Goal: Find specific page/section

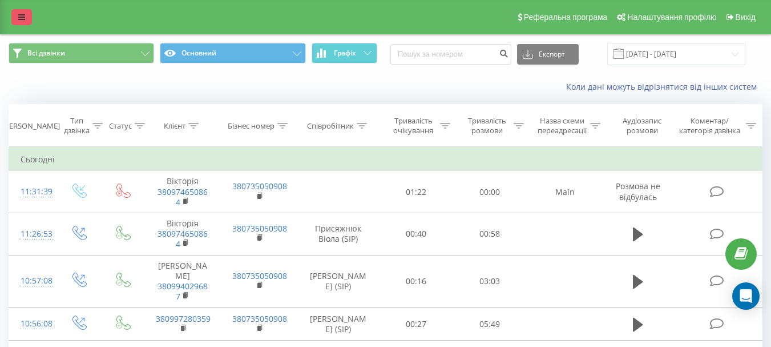
click at [14, 14] on link at bounding box center [21, 17] width 21 height 16
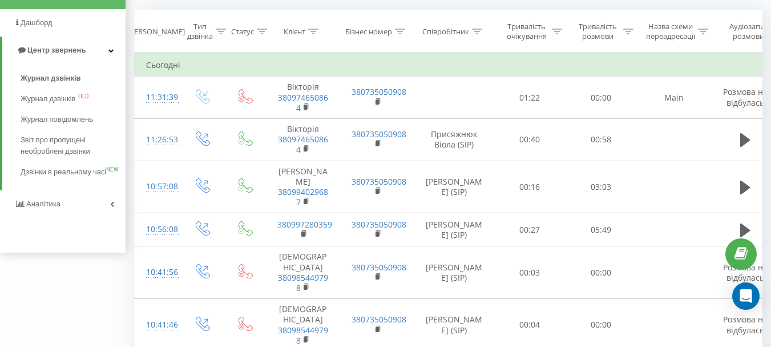
scroll to position [114, 0]
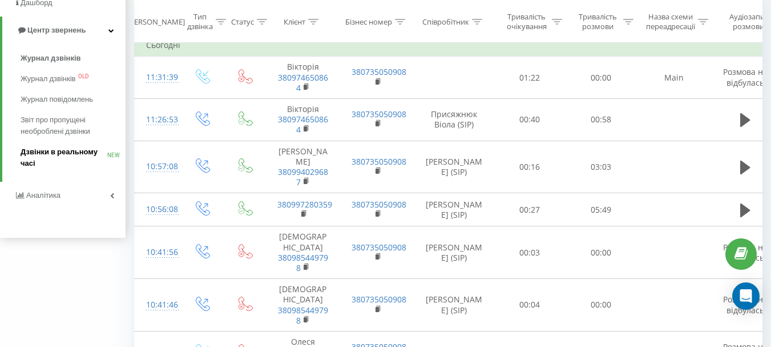
click at [67, 156] on span "Дзвінки в реальному часі" at bounding box center [64, 157] width 87 height 23
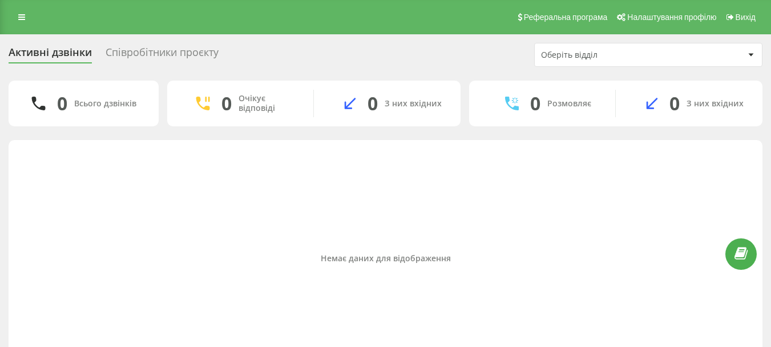
click at [137, 58] on div "Співробітники проєкту" at bounding box center [162, 55] width 113 height 18
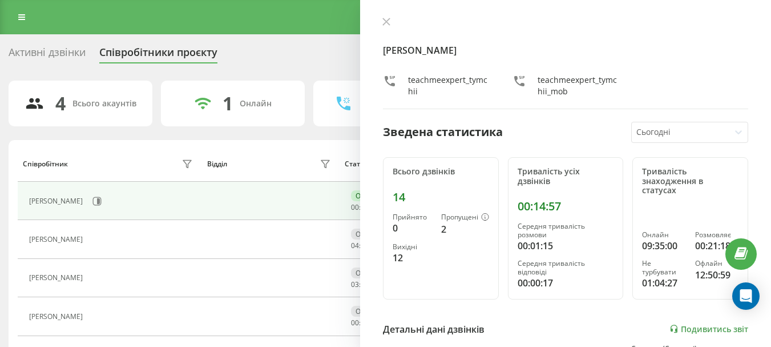
click at [378, 23] on div "[PERSON_NAME] teachmeexpert_tymchii teachmeexpert_tymchii_mob Зведена статистик…" at bounding box center [565, 173] width 411 height 347
click at [385, 17] on div "[PERSON_NAME] teachmeexpert_tymchii teachmeexpert_tymchii_mob Зведена статистик…" at bounding box center [565, 173] width 411 height 347
